Goal: Find specific page/section: Find specific page/section

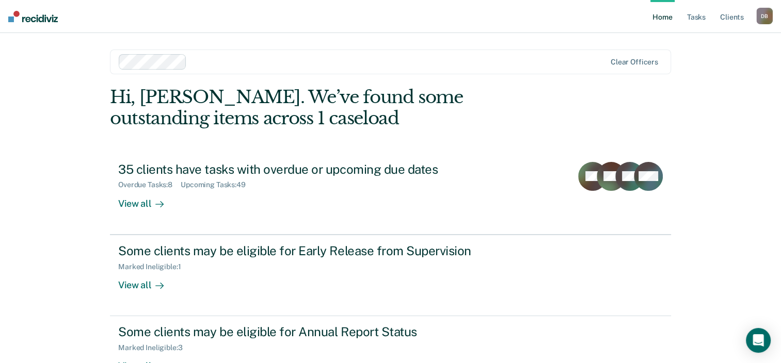
scroll to position [34, 0]
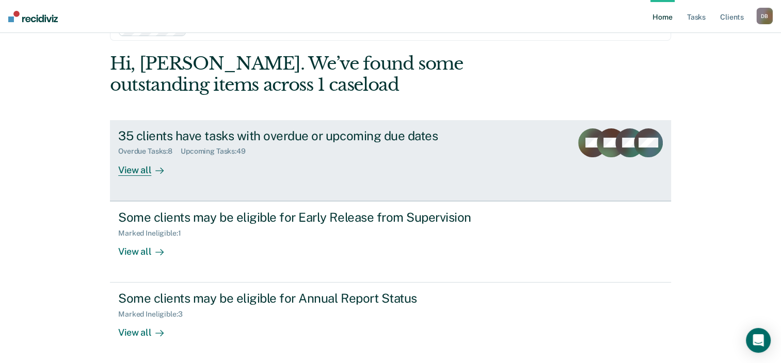
click at [141, 167] on div "View all" at bounding box center [147, 166] width 58 height 20
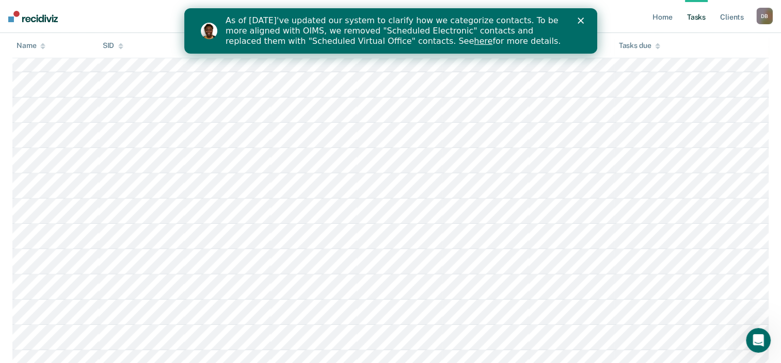
scroll to position [384, 0]
drag, startPoint x: 779, startPoint y: 110, endPoint x: 781, endPoint y: 100, distance: 10.0
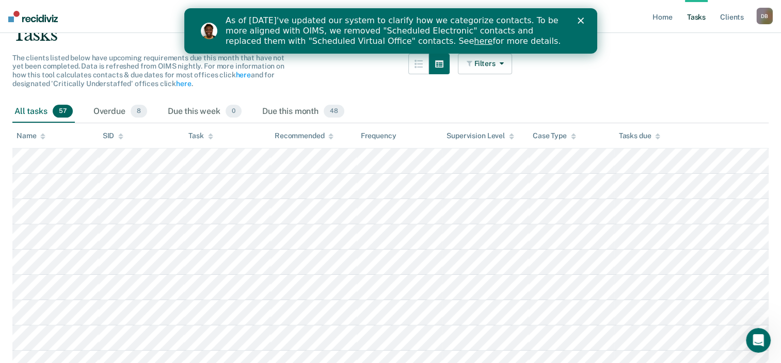
scroll to position [0, 0]
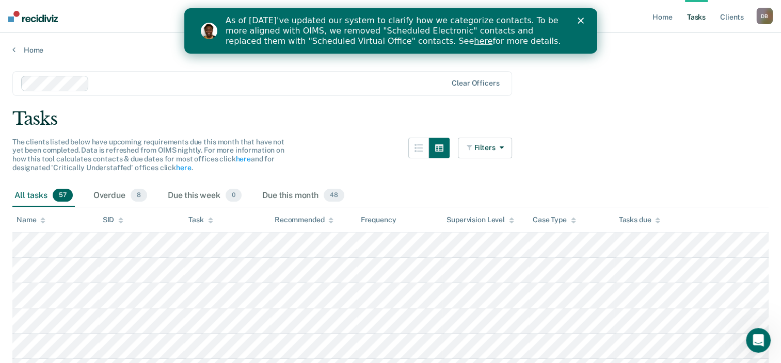
click at [579, 21] on polygon "Close" at bounding box center [580, 21] width 6 height 6
